Goal: Task Accomplishment & Management: Manage account settings

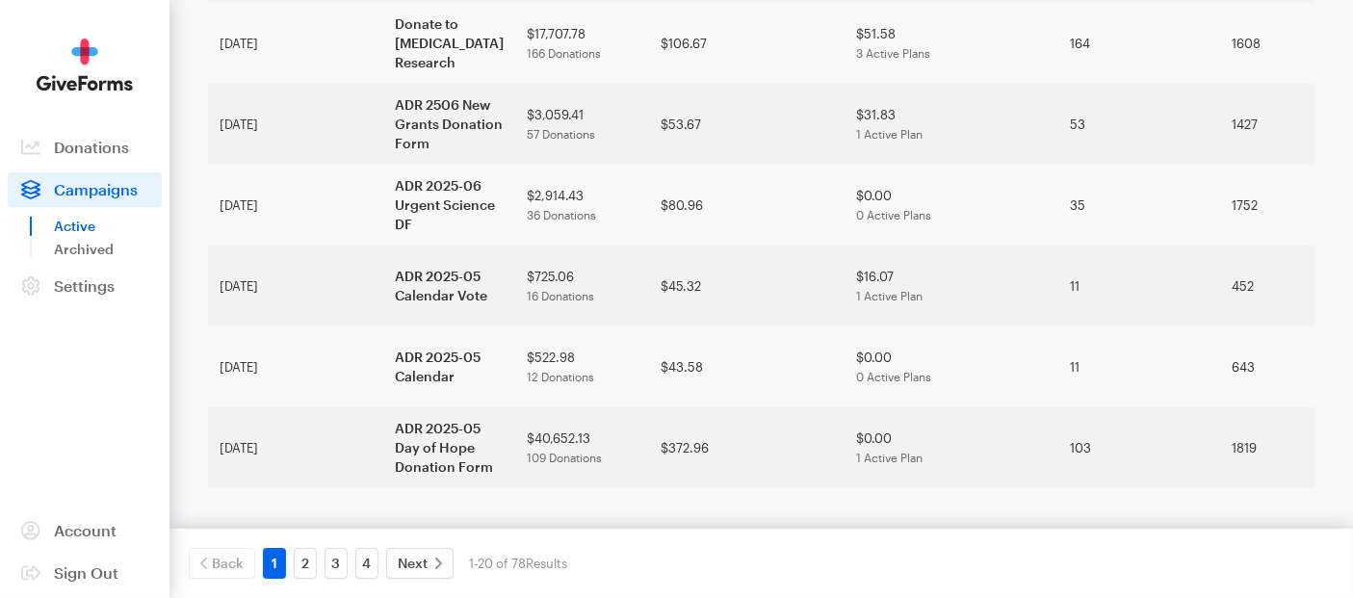
scroll to position [1629, 0]
click at [416, 568] on span "Next" at bounding box center [413, 563] width 30 height 23
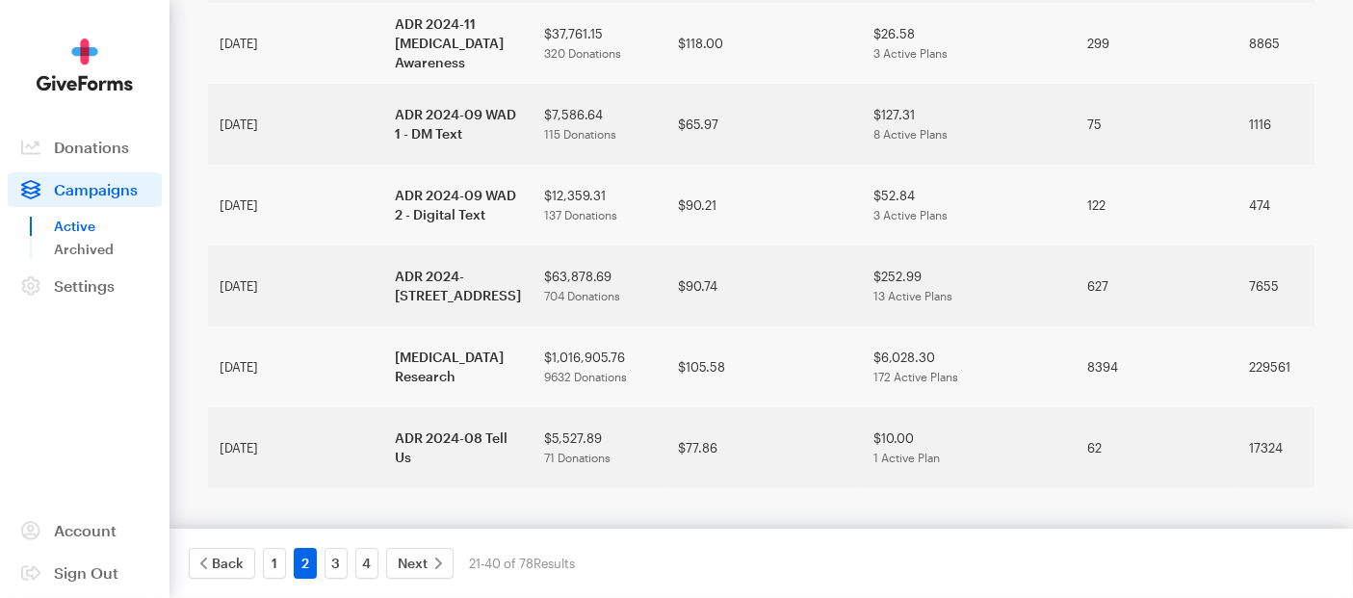
scroll to position [1451, 0]
click at [424, 560] on span "Next" at bounding box center [413, 563] width 30 height 23
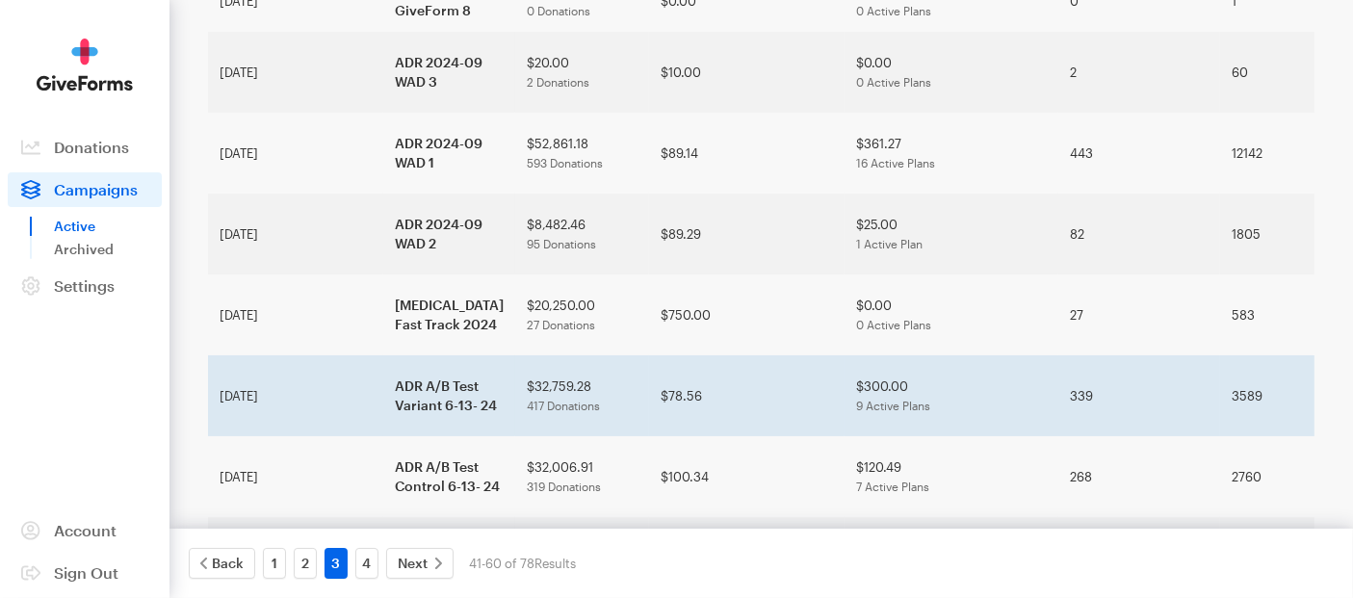
scroll to position [214, 0]
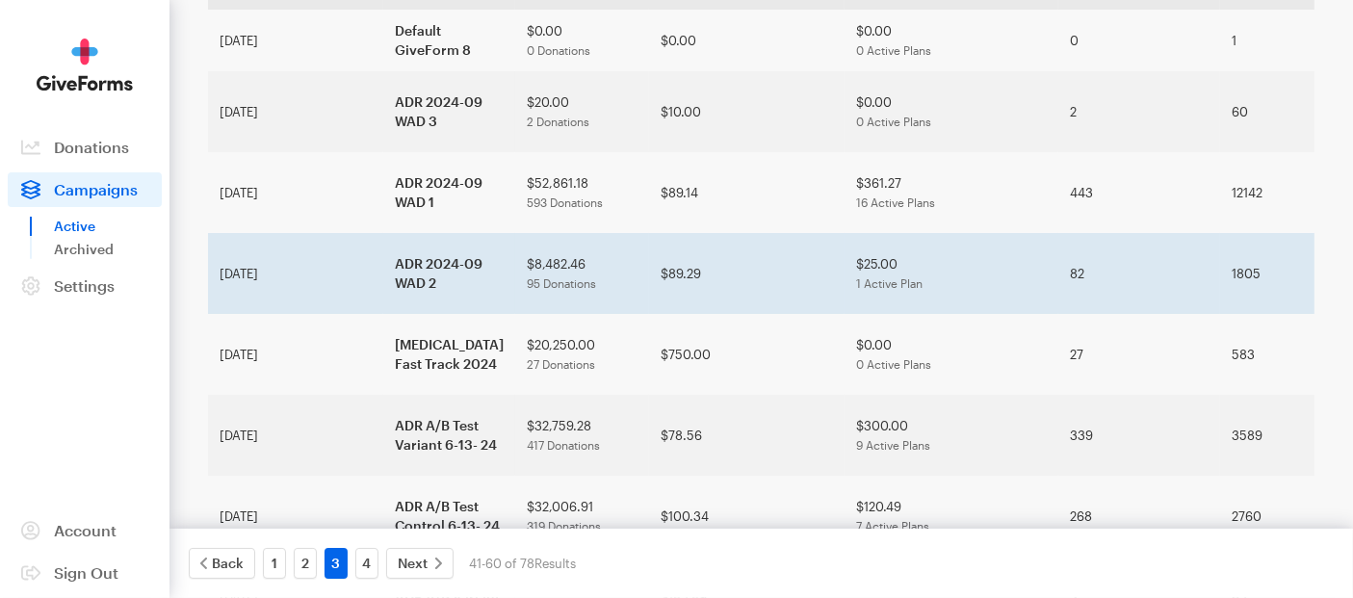
click at [253, 241] on td "[DATE]" at bounding box center [295, 273] width 175 height 81
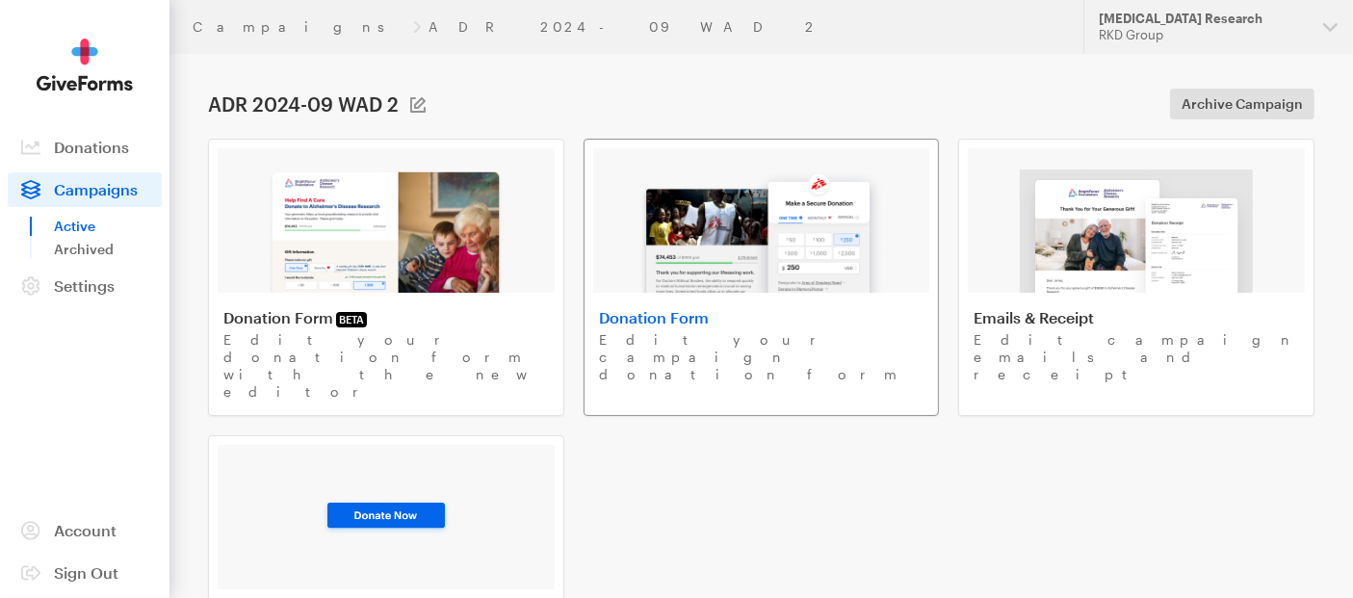
click at [757, 316] on h4 "Donation Form" at bounding box center [762, 317] width 326 height 19
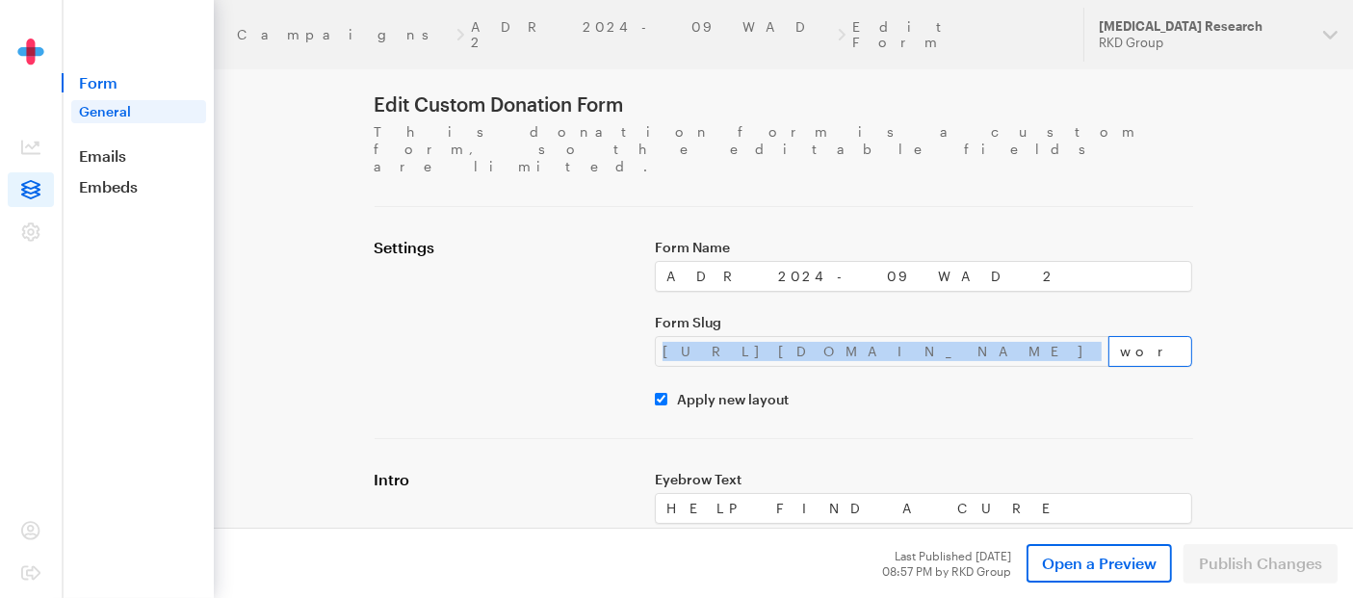
drag, startPoint x: 665, startPoint y: 312, endPoint x: 926, endPoint y: 318, distance: 262.0
click at [926, 336] on div "[URL][DOMAIN_NAME] world-alzheimer-day" at bounding box center [924, 351] width 538 height 31
copy div "https://donate.brightfocus.org/adr/"
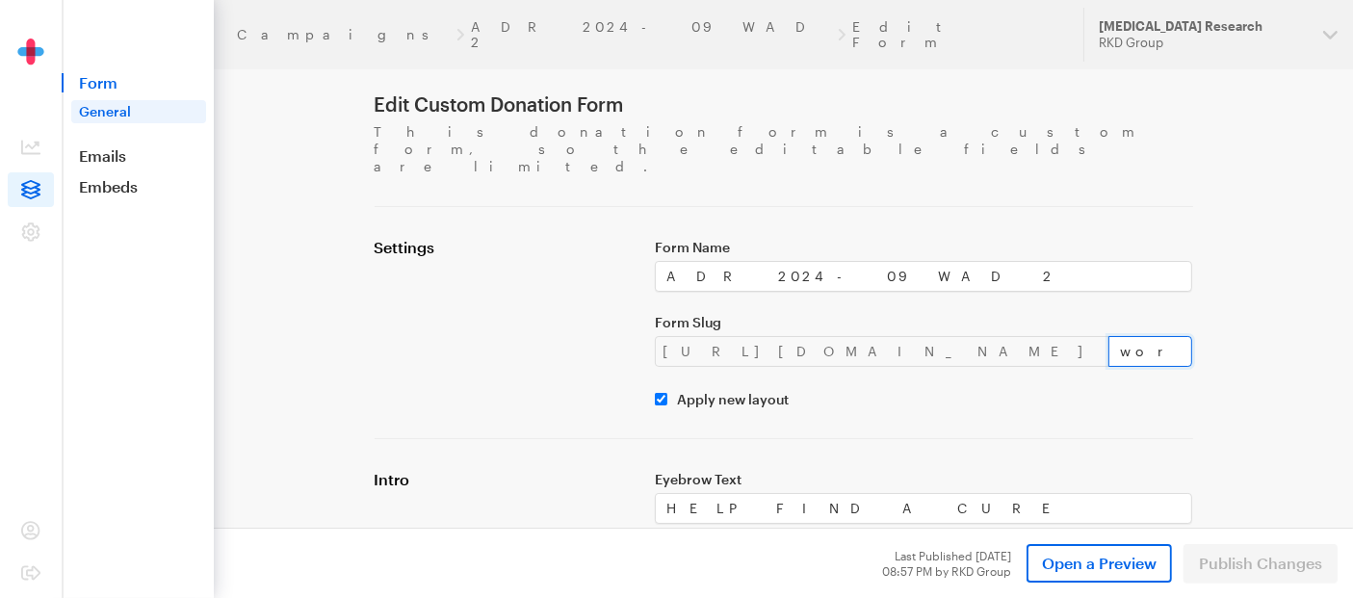
drag, startPoint x: 1076, startPoint y: 311, endPoint x: 888, endPoint y: 312, distance: 187.8
click at [888, 336] on div "https://donate.brightfocus.org/adr/ world-alzheimer-day" at bounding box center [924, 351] width 538 height 31
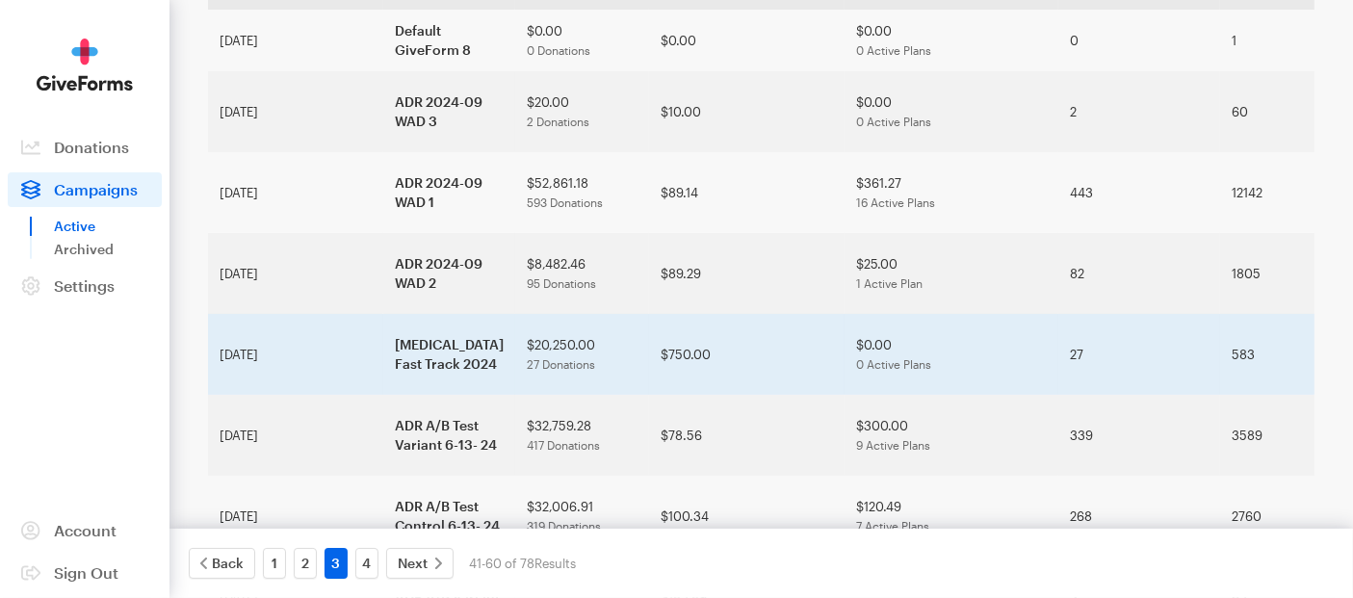
scroll to position [107, 0]
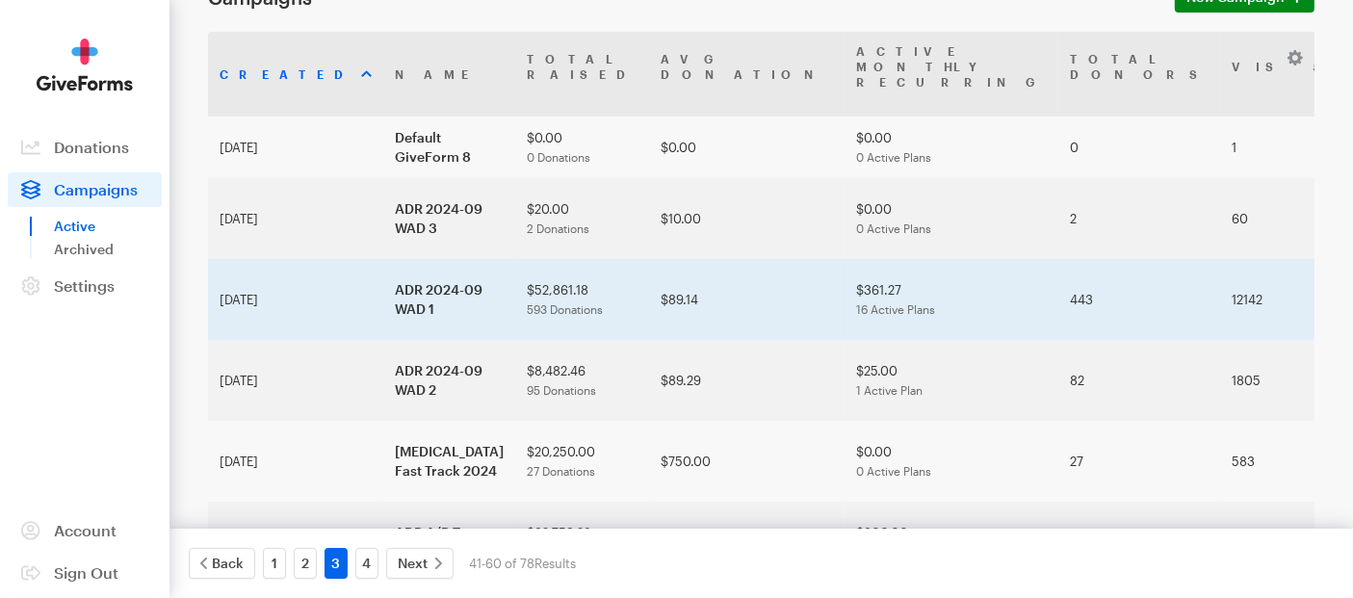
click at [527, 302] on span "593 Donations" at bounding box center [565, 308] width 76 height 13
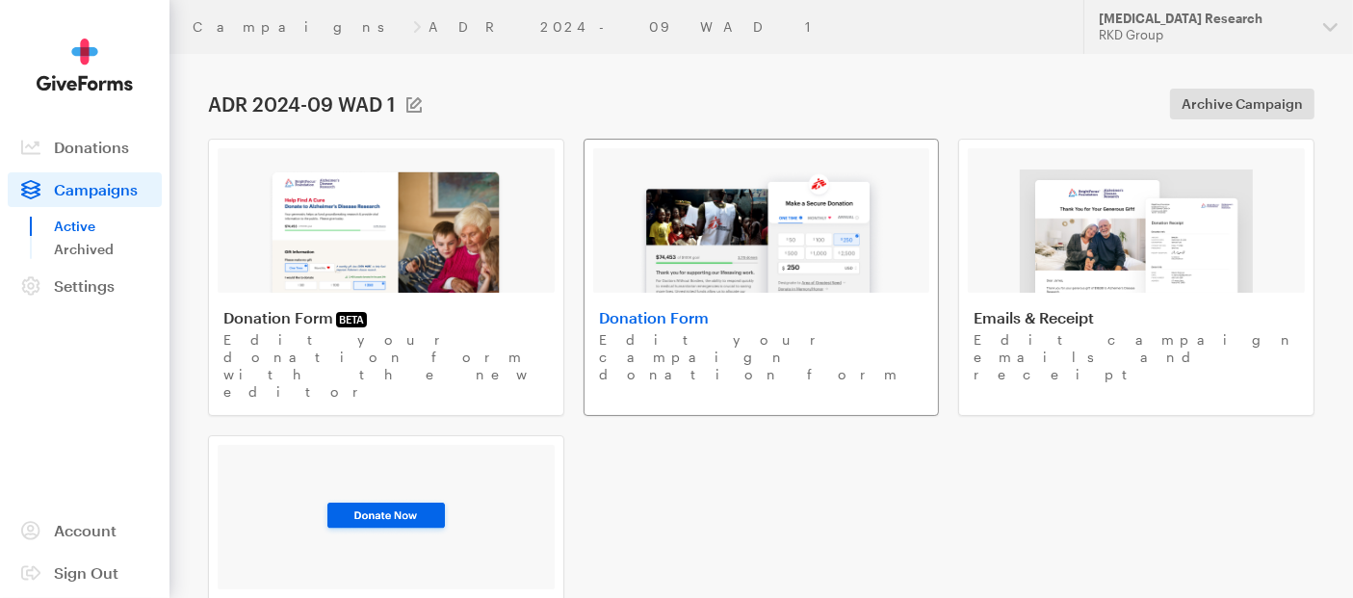
click at [615, 276] on div at bounding box center [761, 220] width 337 height 144
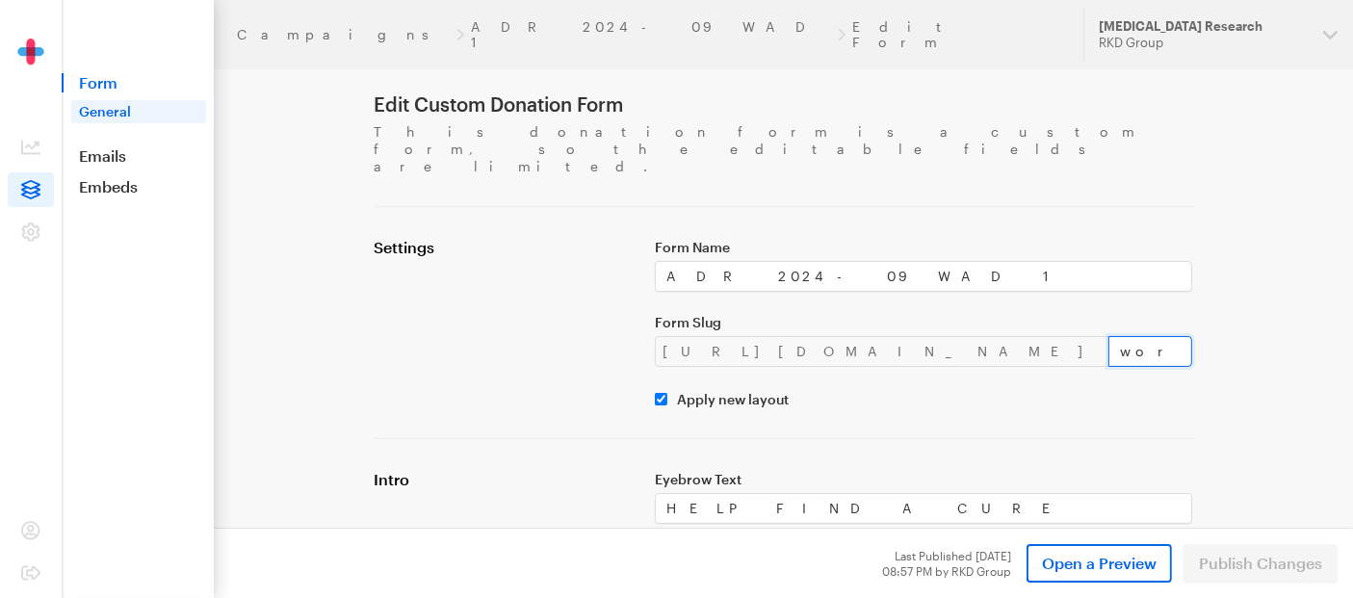
drag, startPoint x: 1069, startPoint y: 315, endPoint x: 894, endPoint y: 315, distance: 175.3
click at [1108, 336] on input "world-alzheimer-month" at bounding box center [1150, 351] width 85 height 31
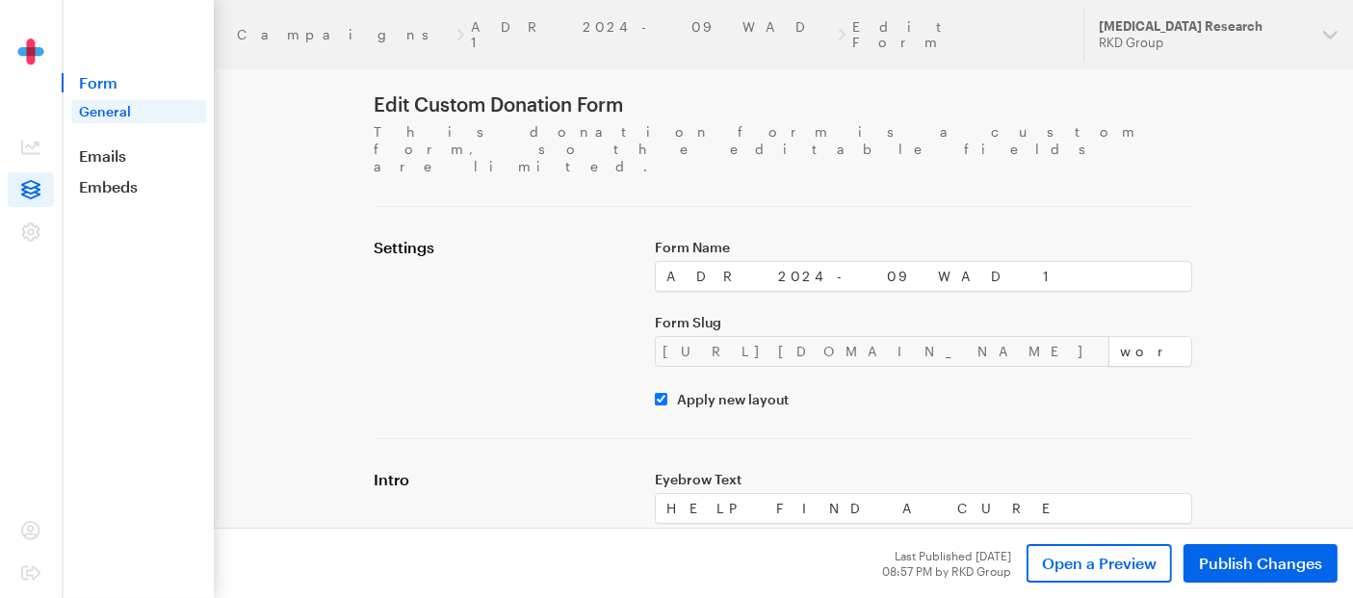
click at [932, 101] on h1 "Edit Custom Donation Form" at bounding box center [784, 103] width 819 height 23
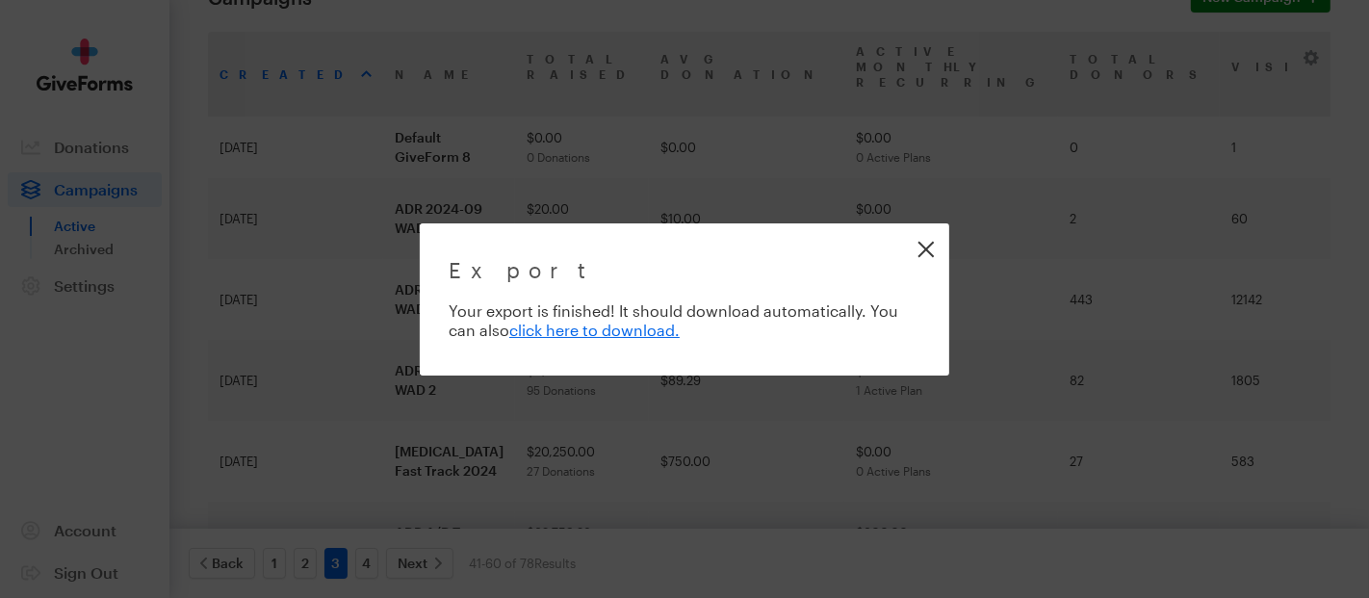
click at [931, 250] on link "Close" at bounding box center [925, 248] width 43 height 43
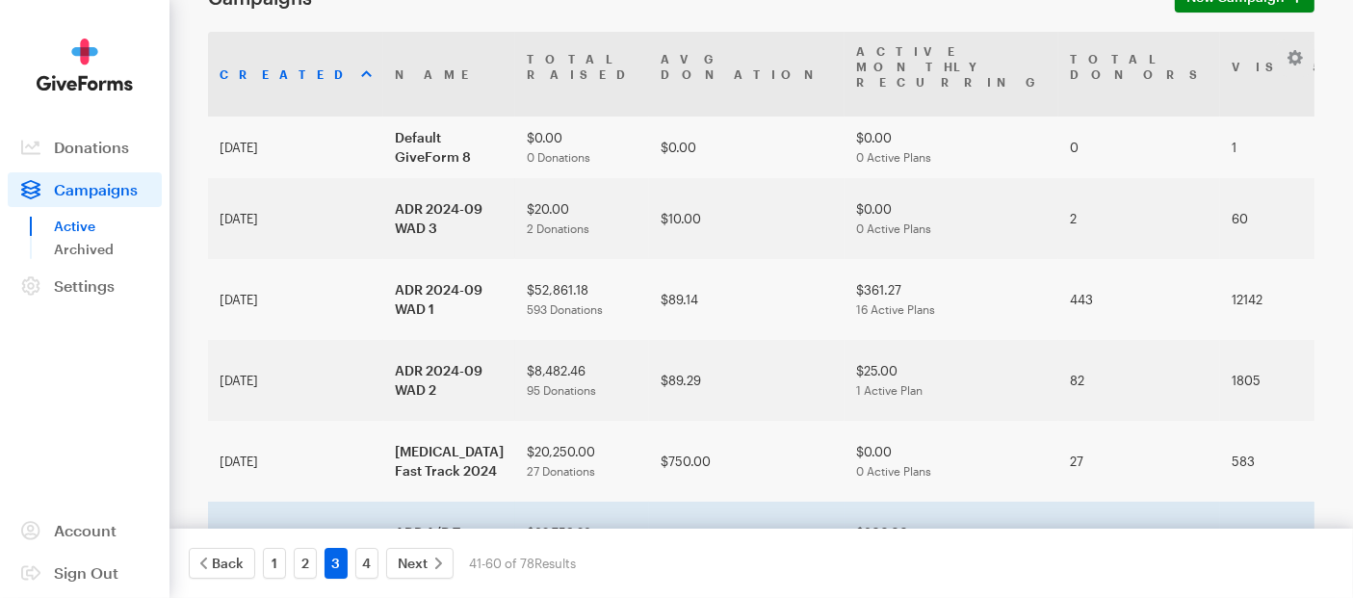
scroll to position [214, 0]
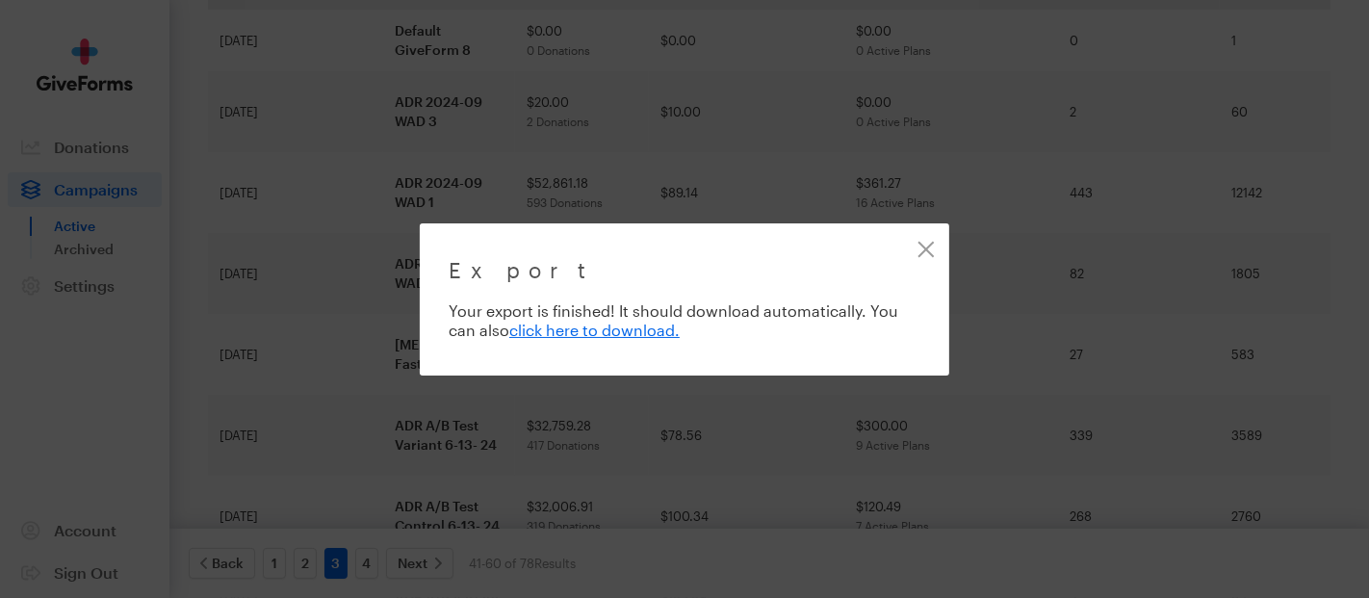
click at [1352, 206] on div "Export Exporting 96 of 96 donations Your export is finished! It should download…" at bounding box center [684, 299] width 1369 height 598
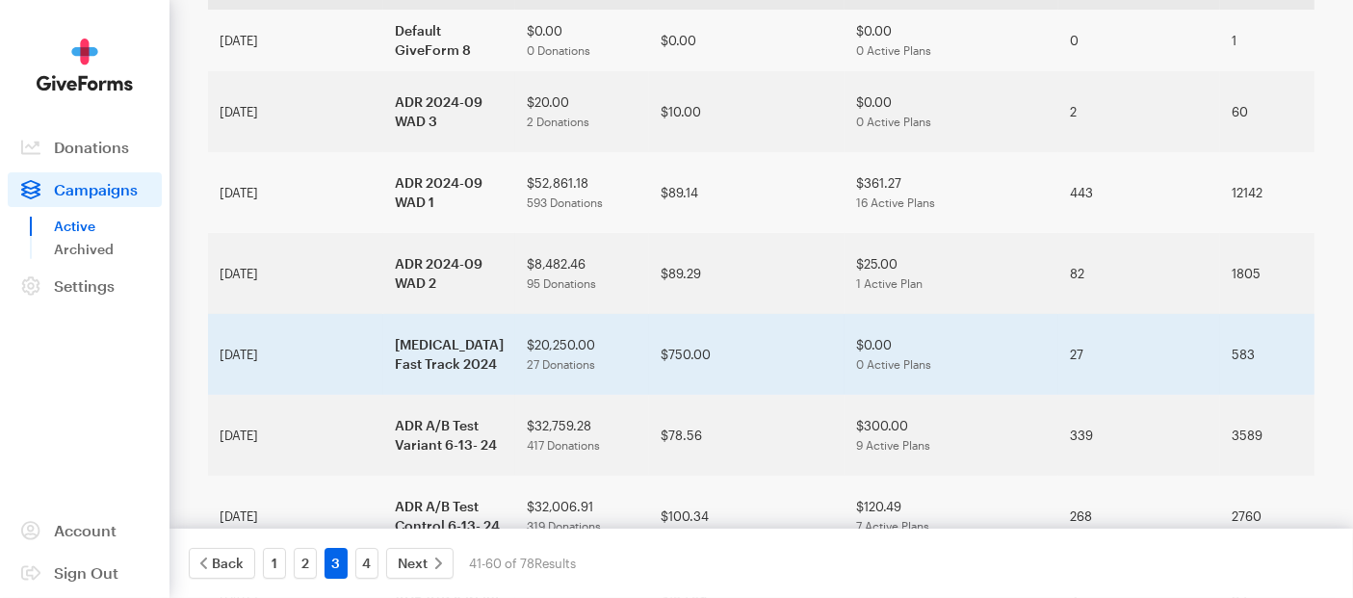
scroll to position [107, 0]
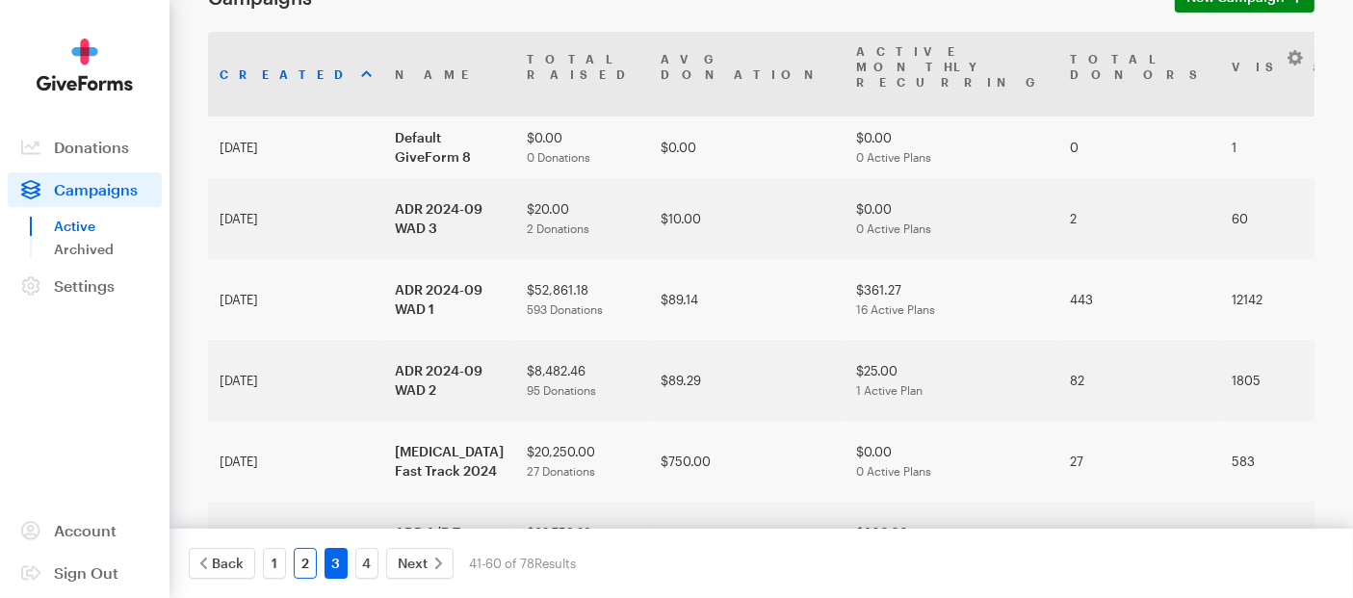
click at [302, 575] on link "2" at bounding box center [305, 563] width 23 height 31
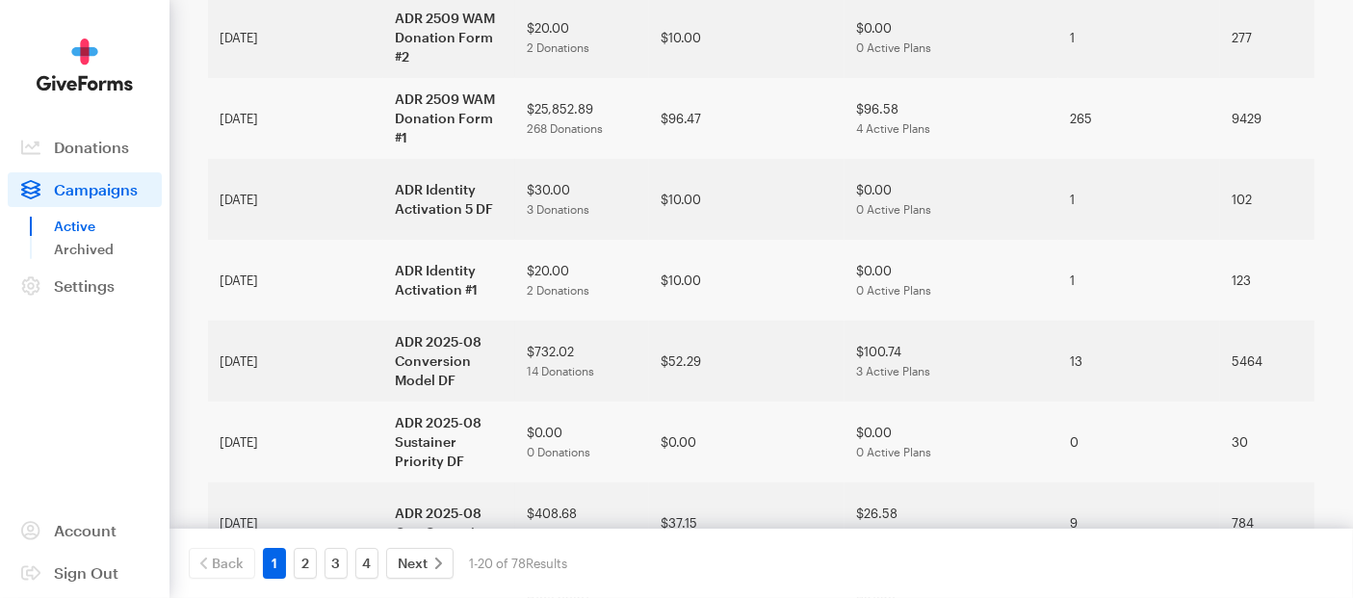
scroll to position [748, 0]
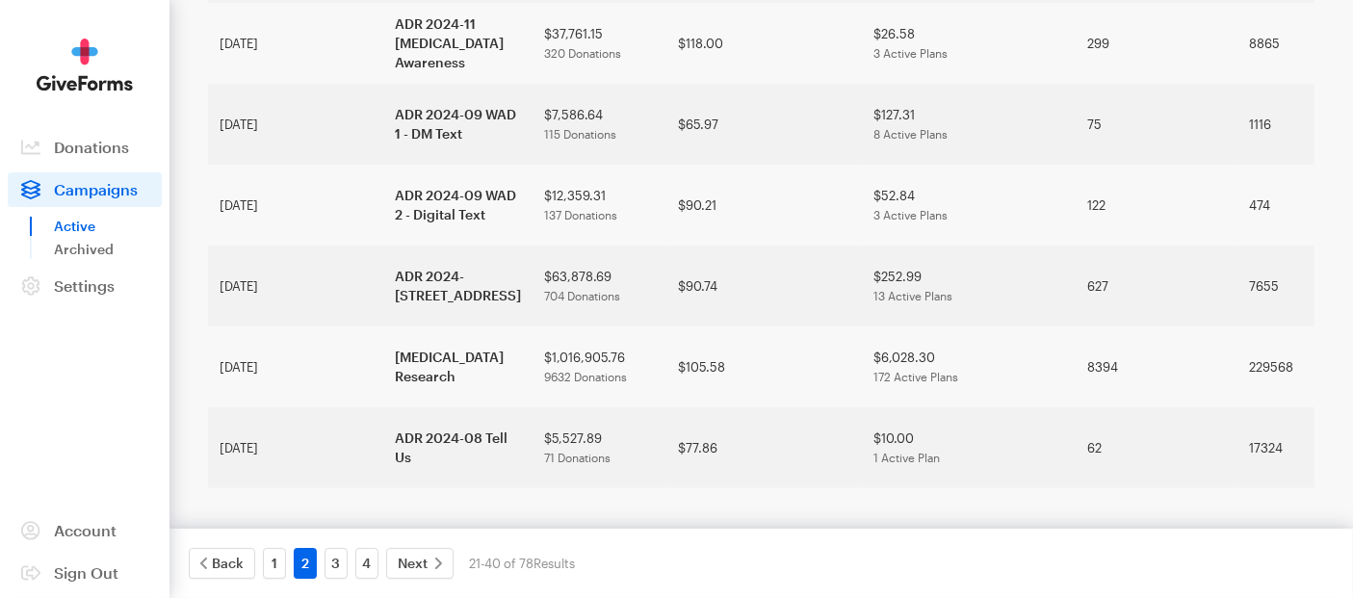
scroll to position [1344, 0]
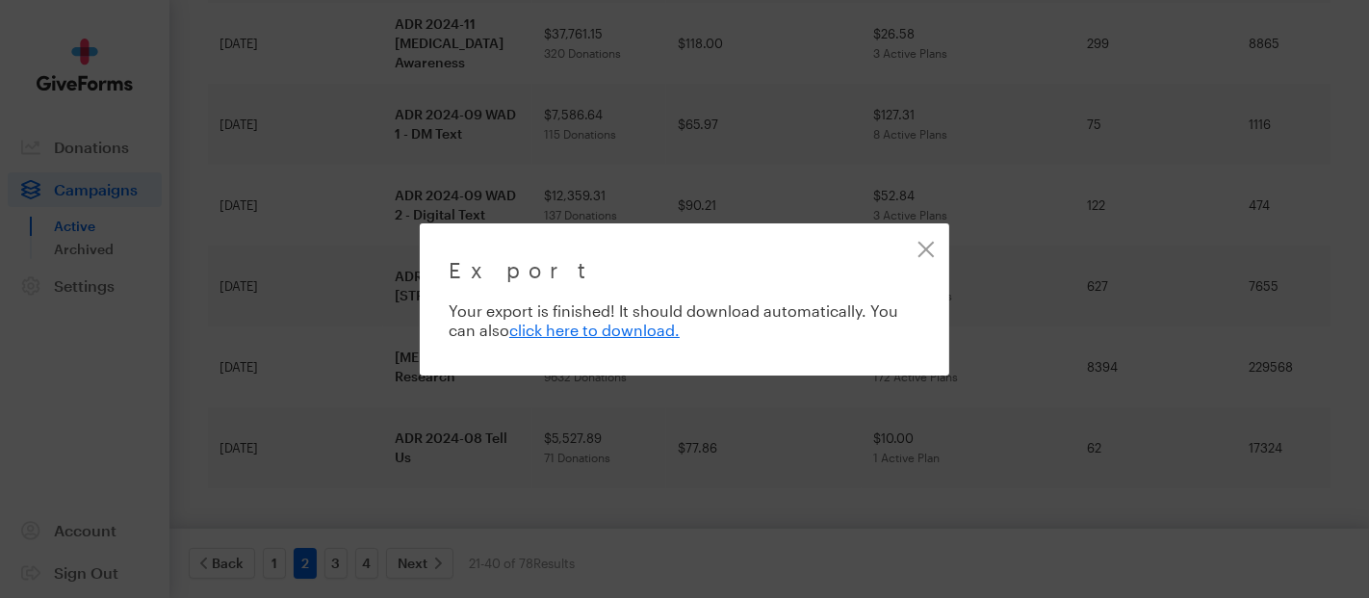
click at [985, 330] on div "Export Exporting 139 of 139 donations Your export is finished! It should downlo…" at bounding box center [684, 299] width 1369 height 598
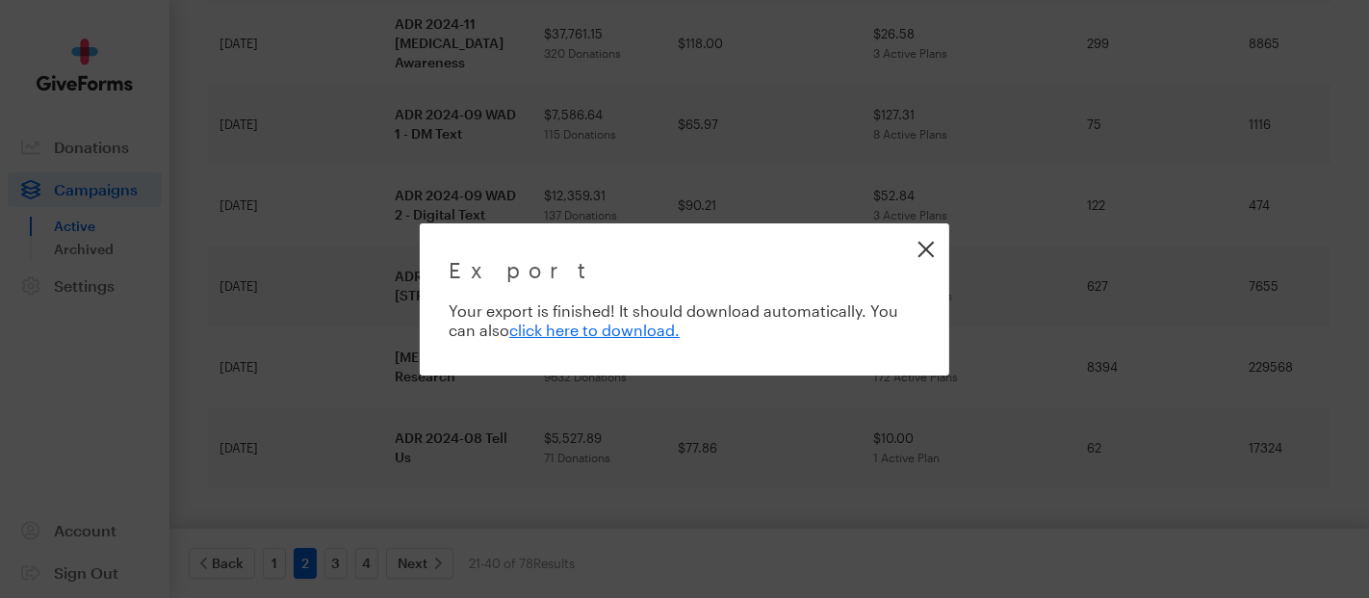
click at [925, 248] on link "Close" at bounding box center [925, 248] width 43 height 43
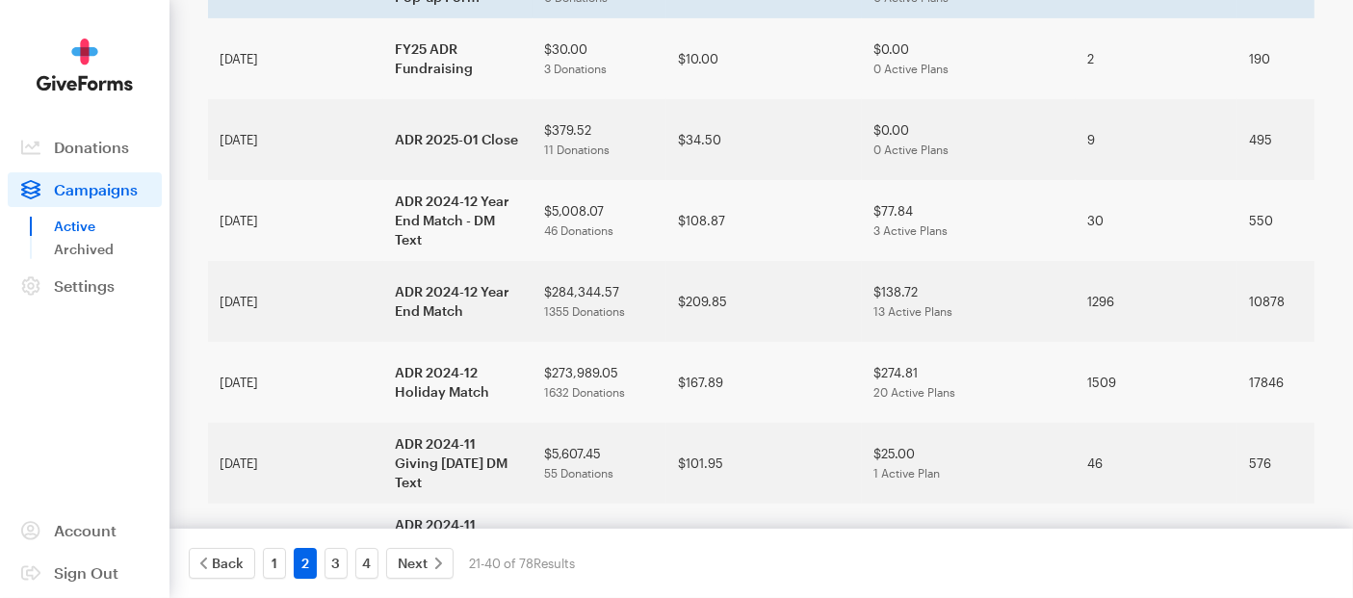
scroll to position [748, 0]
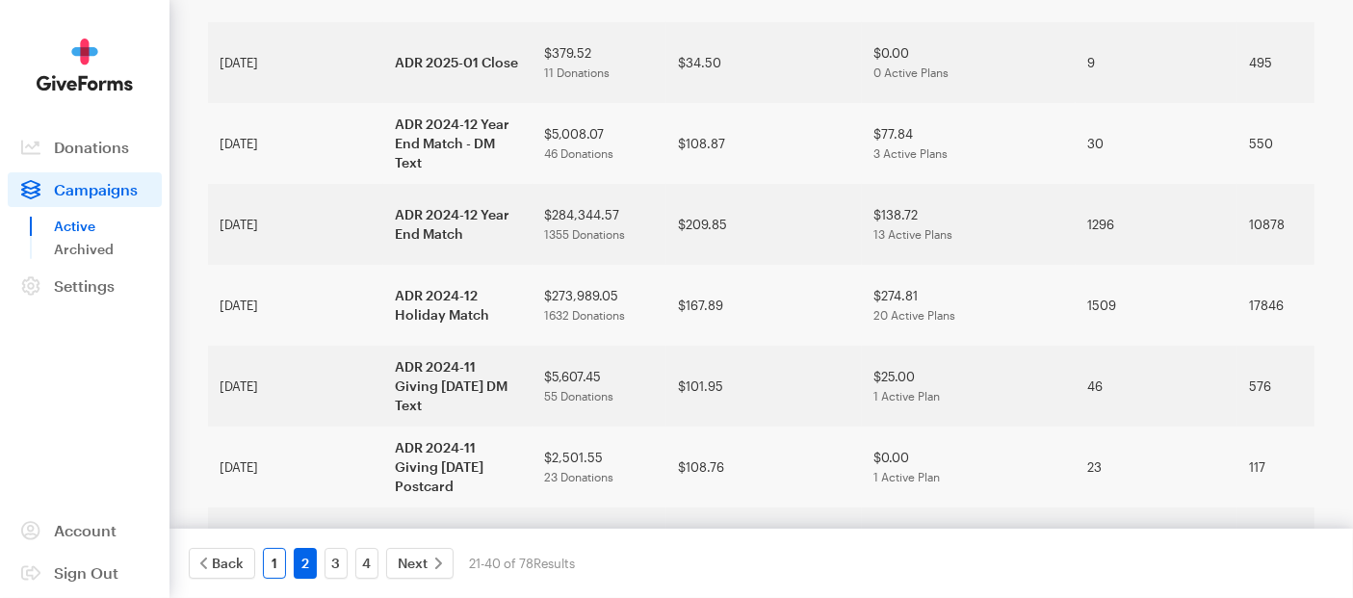
click at [272, 573] on link "1" at bounding box center [274, 563] width 23 height 31
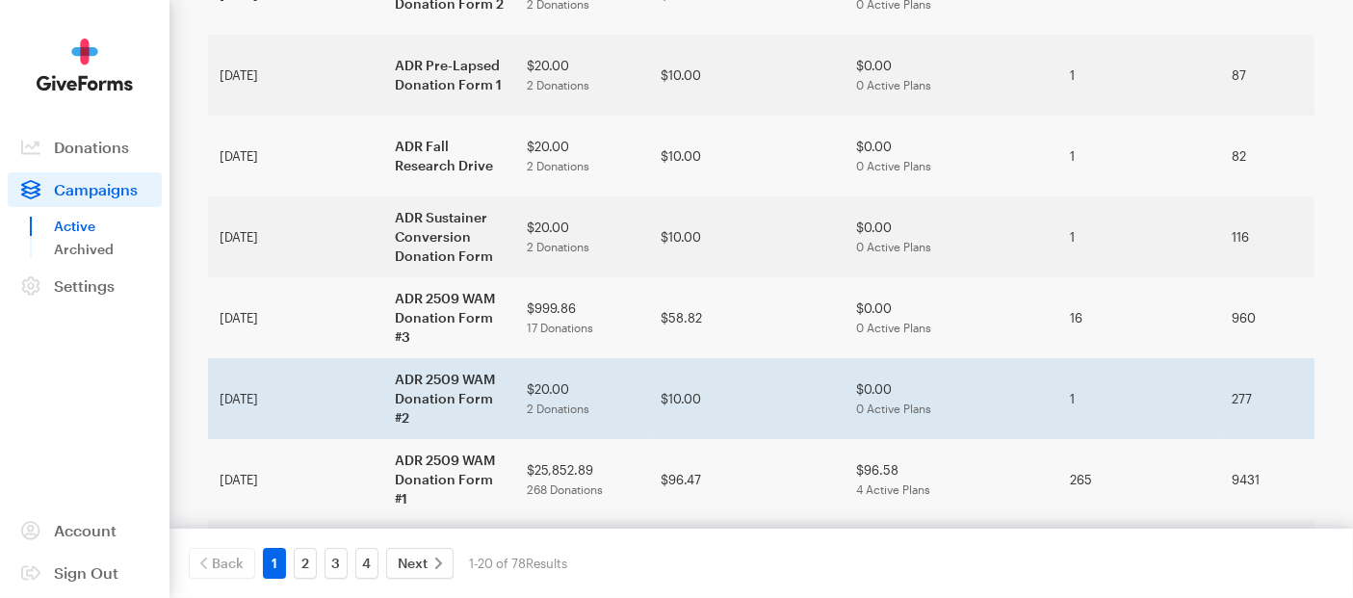
scroll to position [534, 0]
